Goal: Download file/media

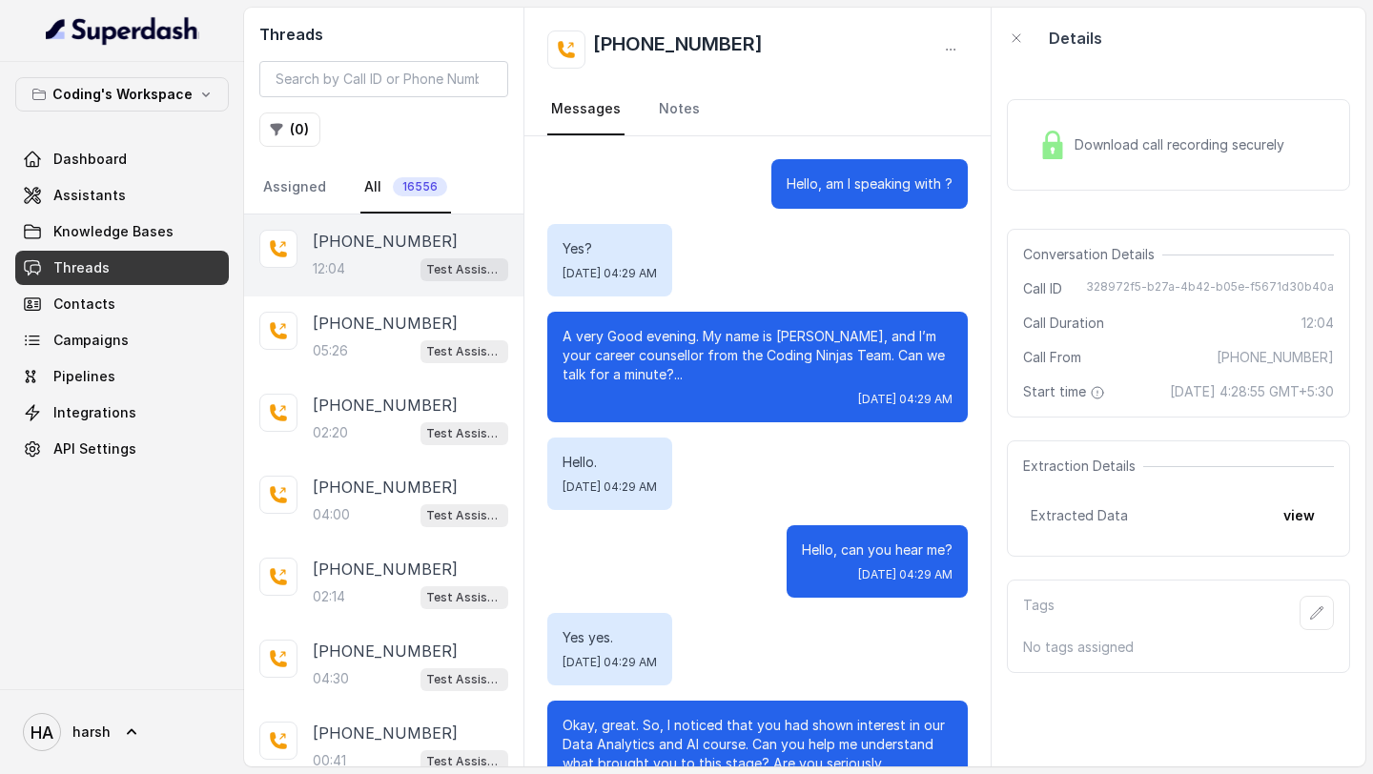
scroll to position [7069, 0]
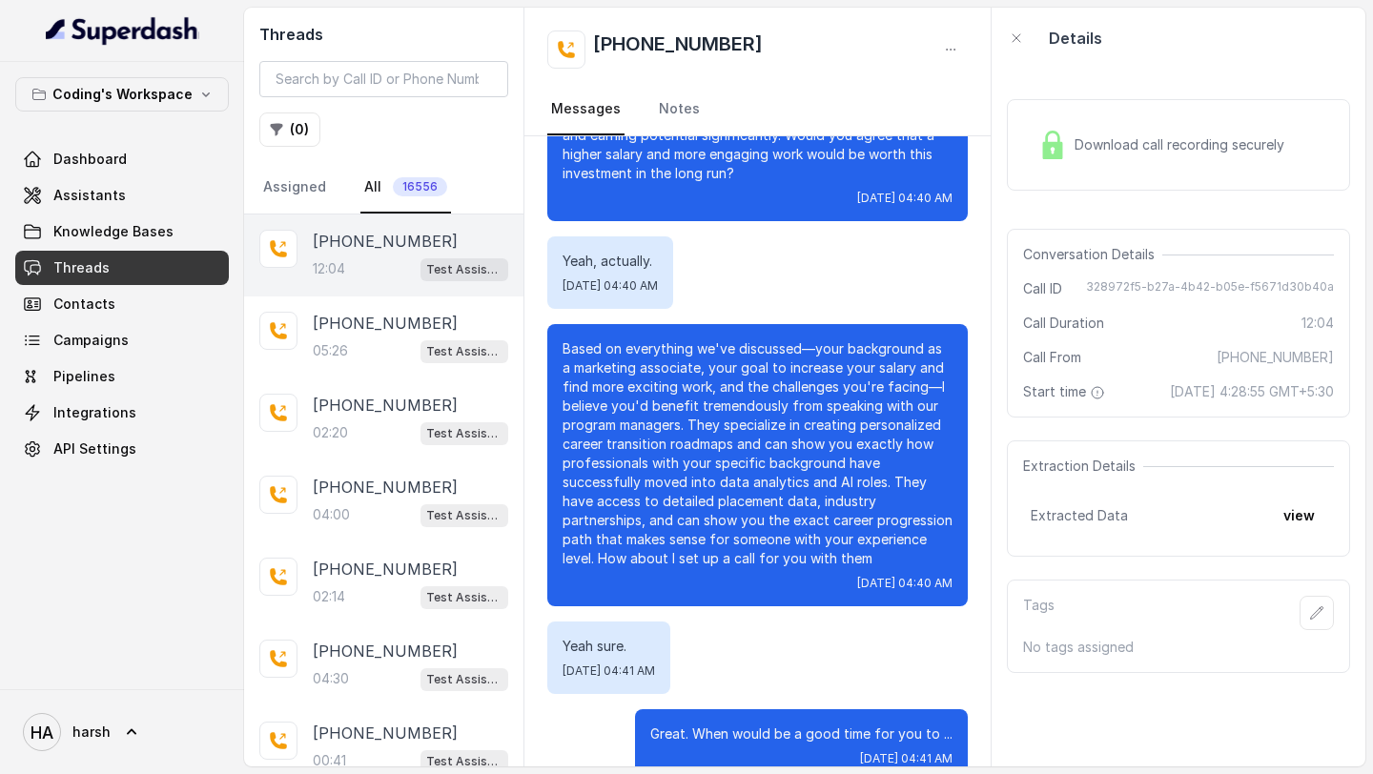
click at [1130, 163] on div "Download call recording securely" at bounding box center [1161, 145] width 261 height 44
